Goal: Submit feedback/report problem

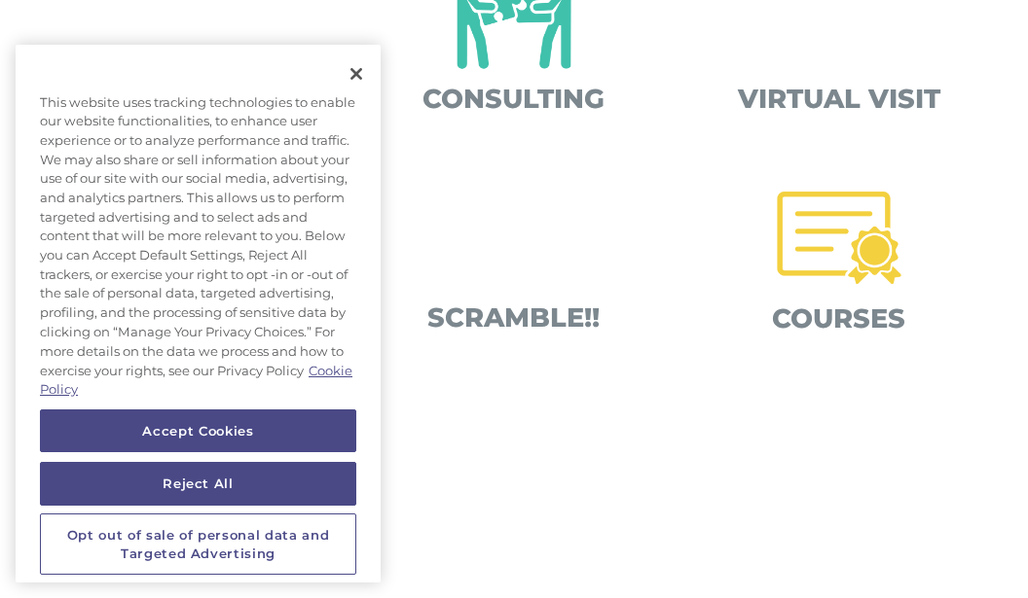
scroll to position [779, 0]
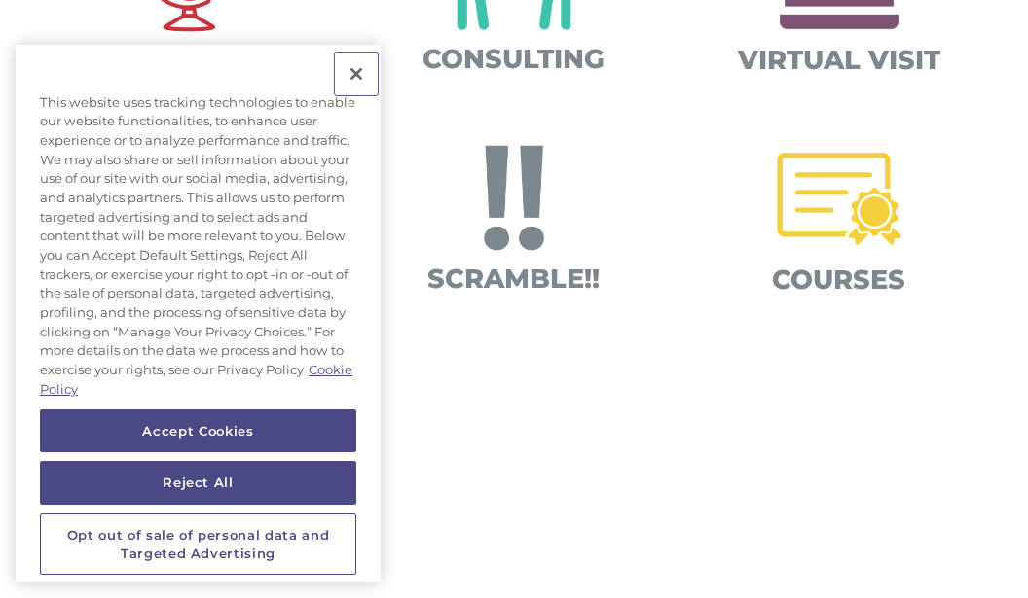
click at [361, 73] on button "Close" at bounding box center [356, 74] width 43 height 43
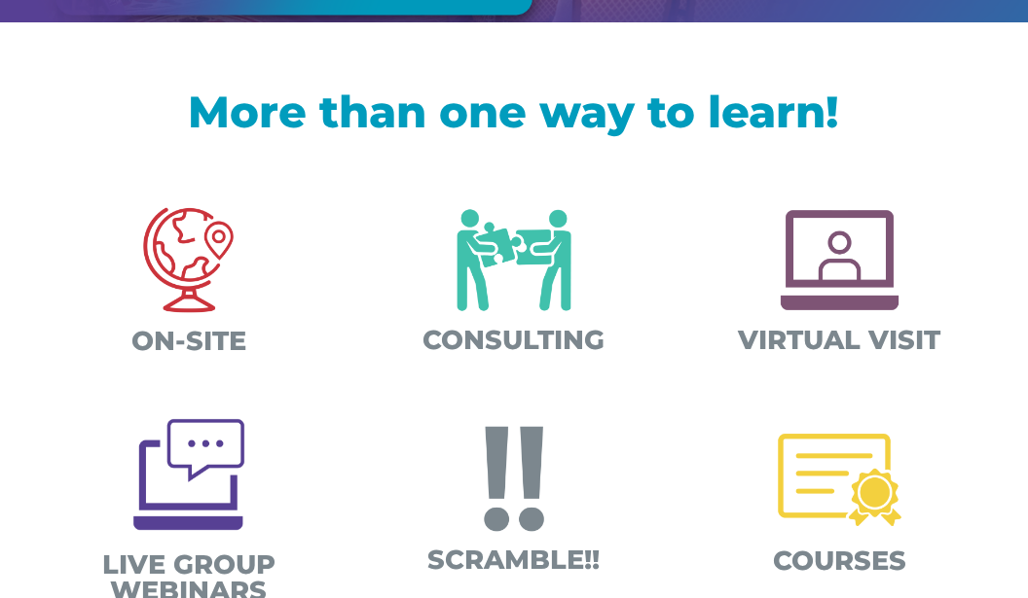
scroll to position [492, 0]
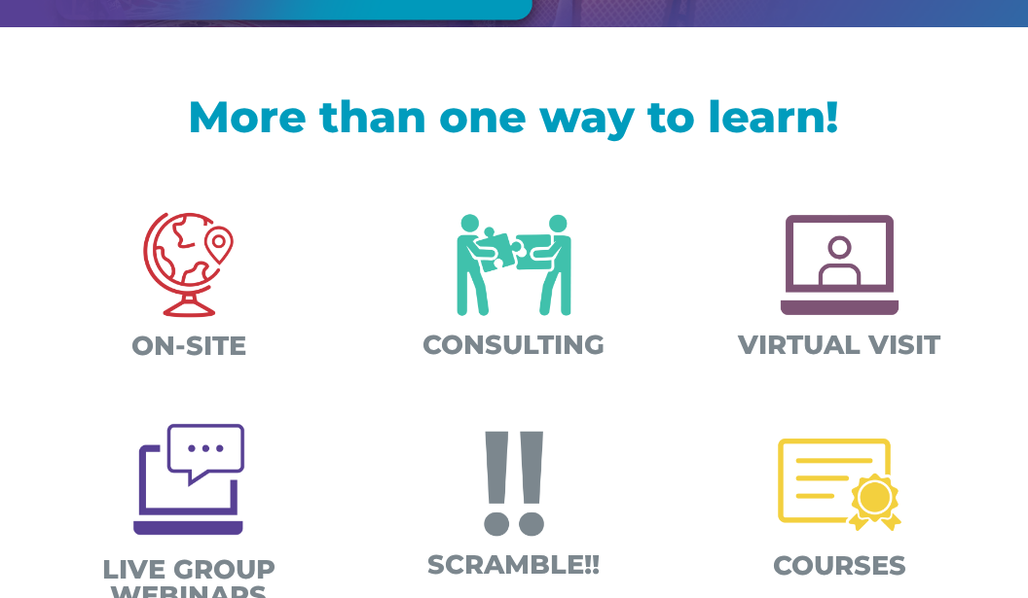
click at [192, 271] on img at bounding box center [188, 265] width 151 height 151
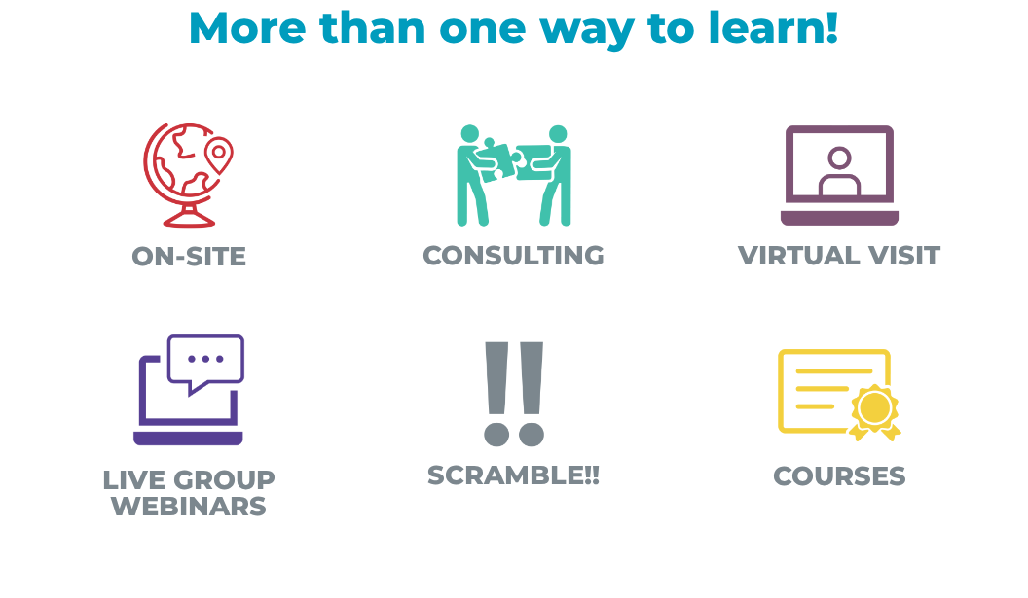
scroll to position [583, 0]
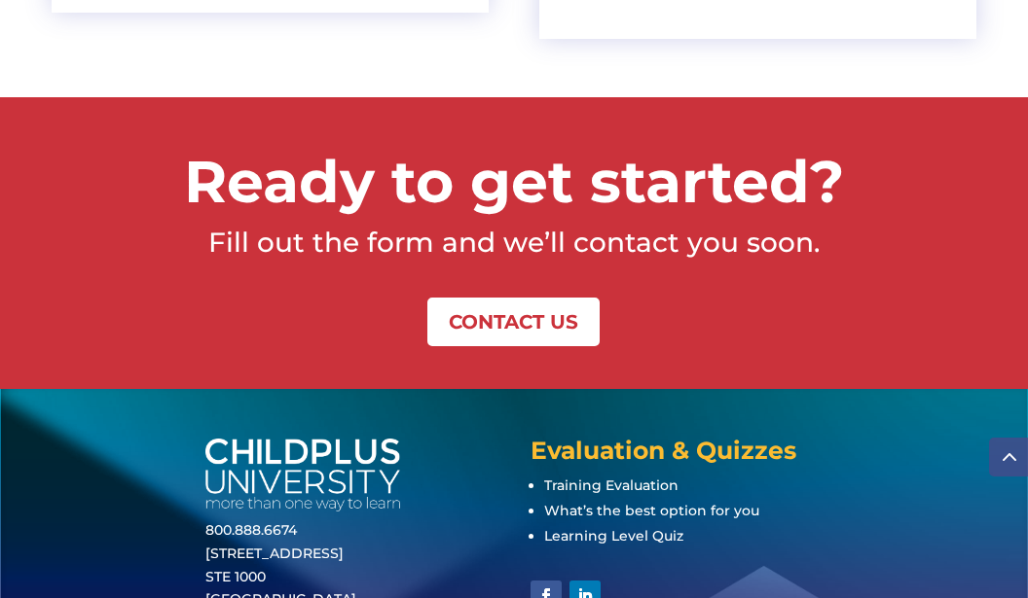
scroll to position [4520, 0]
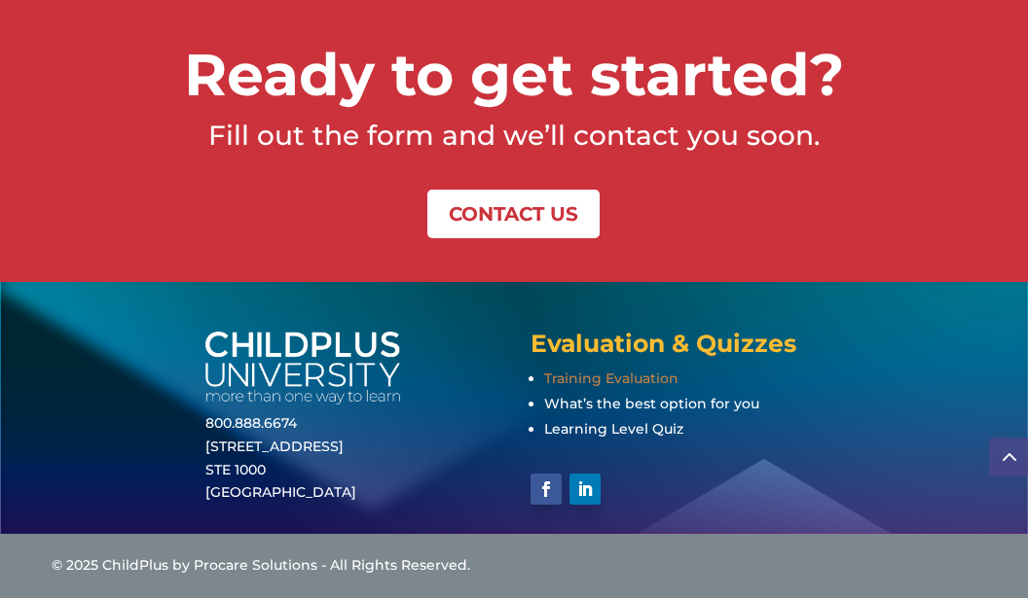
click at [586, 379] on span "Training Evaluation" at bounding box center [611, 379] width 134 height 18
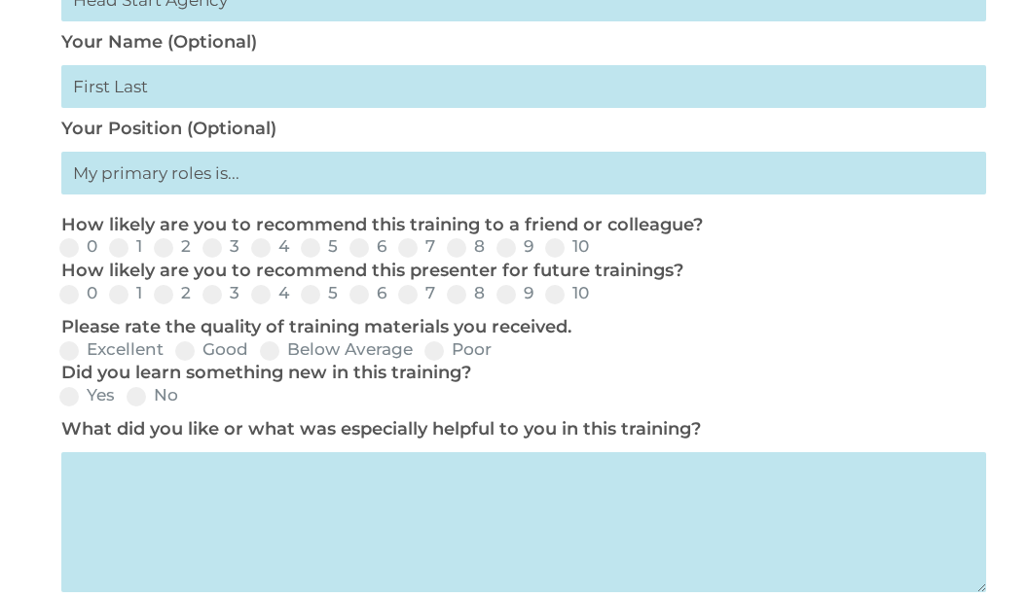
scroll to position [779, 0]
